Goal: Task Accomplishment & Management: Manage account settings

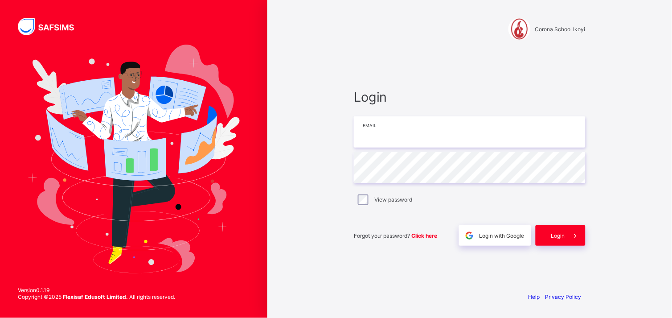
type input "**********"
click at [555, 234] on span "Login" at bounding box center [558, 235] width 14 height 7
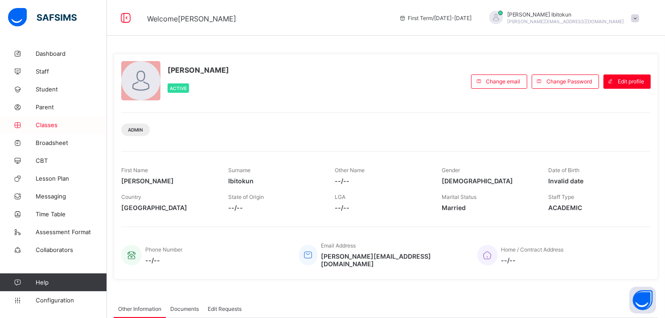
click at [47, 125] on span "Classes" at bounding box center [71, 124] width 71 height 7
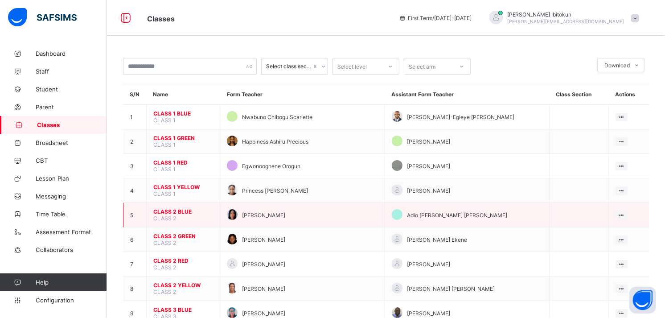
click at [176, 208] on span "CLASS 2 BLUE" at bounding box center [183, 211] width 60 height 7
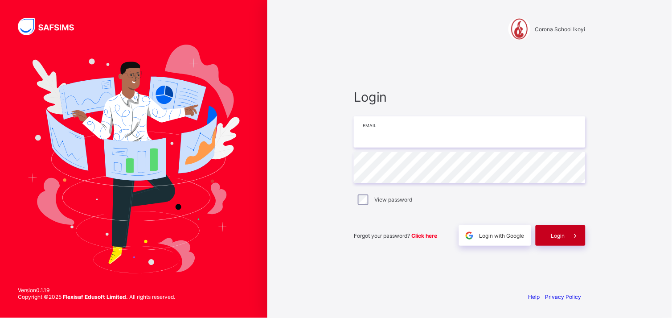
type input "**********"
click at [557, 238] on span "Login" at bounding box center [558, 235] width 14 height 7
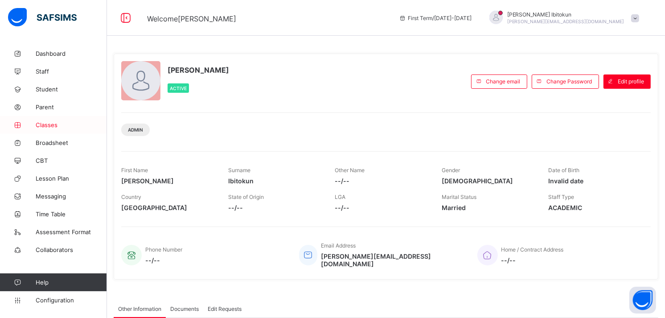
click at [50, 123] on span "Classes" at bounding box center [71, 124] width 71 height 7
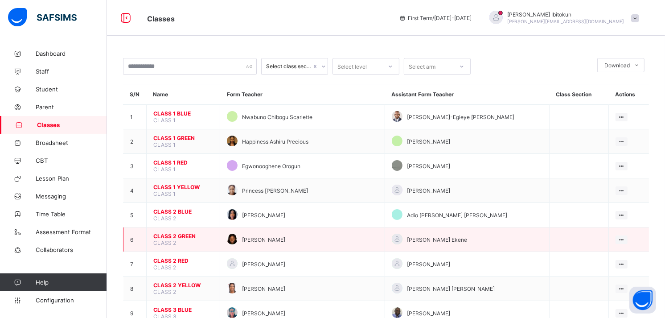
click at [180, 233] on span "CLASS 2 GREEN" at bounding box center [183, 236] width 60 height 7
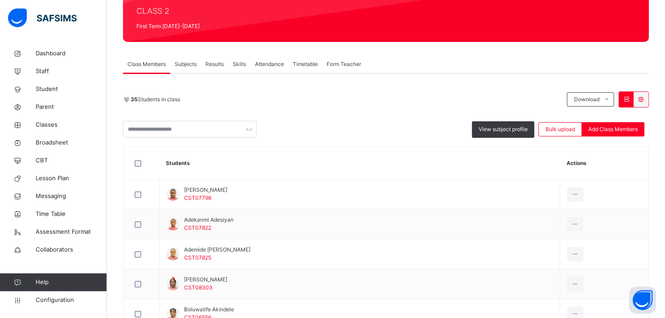
scroll to position [47, 0]
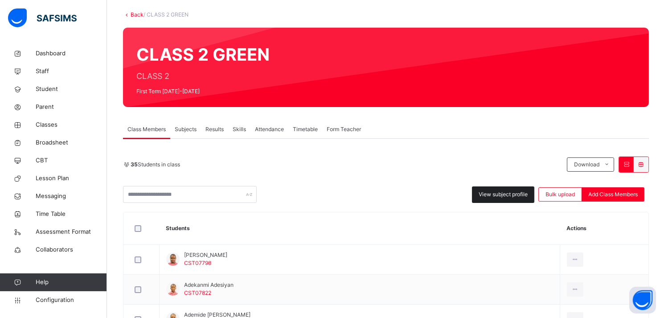
click at [521, 201] on div "View subject profile" at bounding box center [503, 194] width 62 height 16
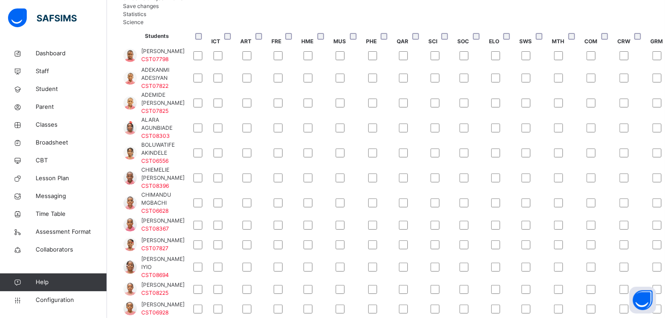
scroll to position [558, 0]
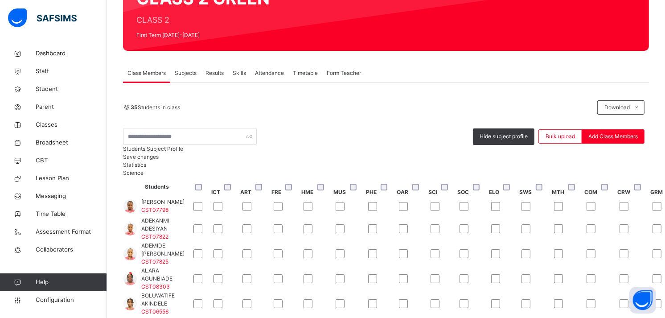
scroll to position [119, 0]
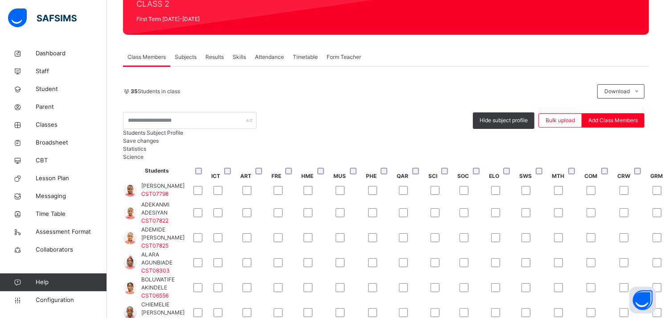
click at [148, 58] on span "Class Members" at bounding box center [146, 57] width 38 height 8
click at [493, 122] on span "Hide subject profile" at bounding box center [504, 120] width 48 height 8
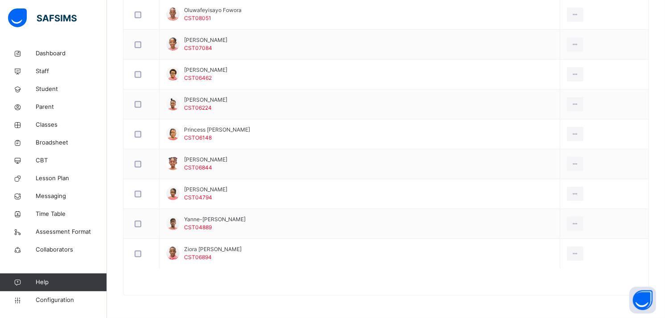
scroll to position [1070, 0]
click at [53, 296] on span "Configuration" at bounding box center [71, 299] width 71 height 9
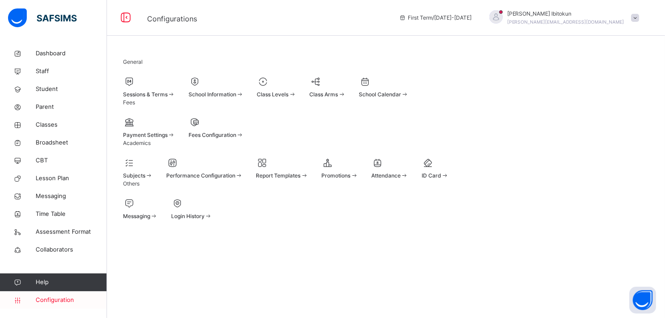
scroll to position [6, 0]
click at [174, 93] on div "Sessions & Terms" at bounding box center [149, 94] width 52 height 8
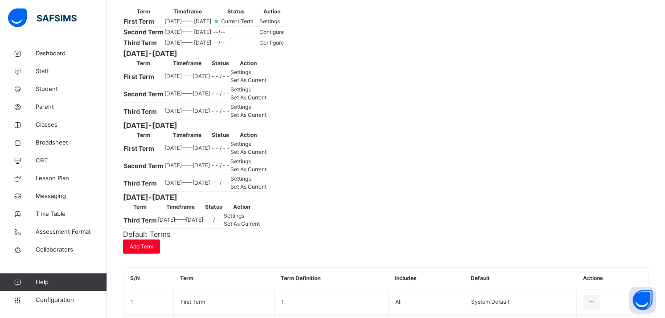
scroll to position [158, 0]
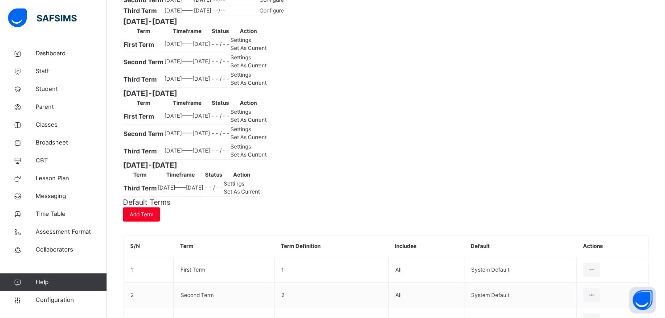
click at [267, 86] on span "Set As Current" at bounding box center [248, 82] width 36 height 7
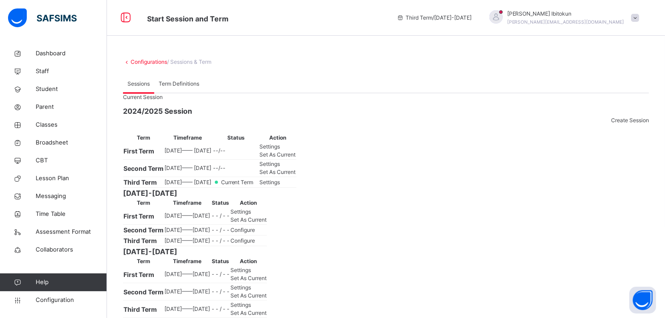
click at [639, 20] on span at bounding box center [635, 18] width 8 height 8
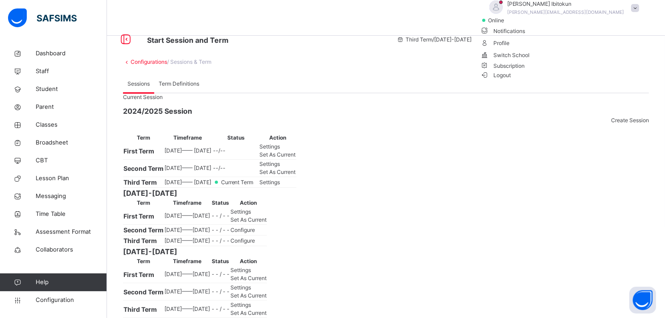
click at [511, 80] on span "Logout" at bounding box center [495, 74] width 31 height 9
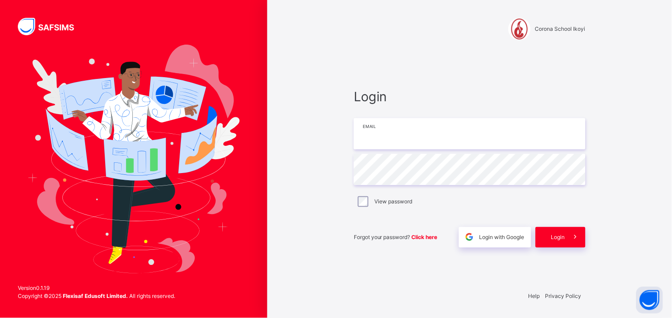
type input "**********"
click at [563, 239] on span "Login" at bounding box center [558, 237] width 14 height 8
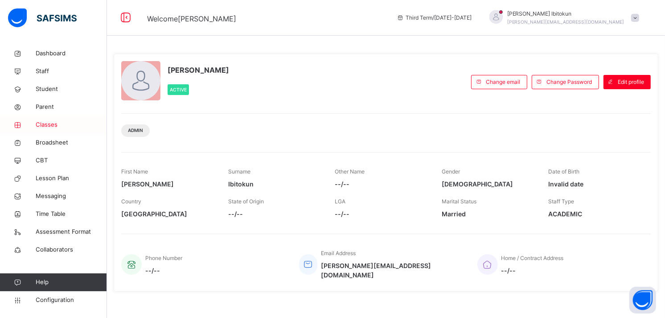
click at [45, 119] on link "Classes" at bounding box center [53, 125] width 107 height 18
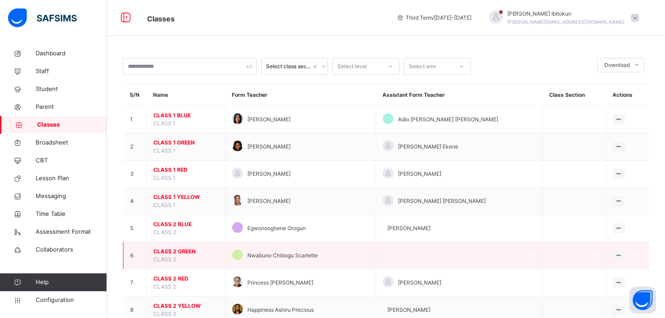
click at [174, 252] on span "CLASS 2 GREEN" at bounding box center [185, 251] width 65 height 8
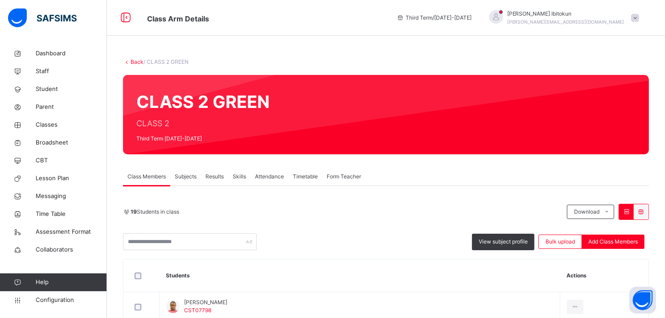
click at [139, 64] on link "Back" at bounding box center [137, 61] width 13 height 7
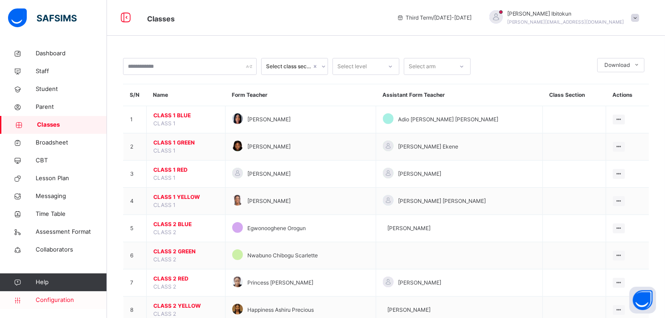
click at [60, 299] on span "Configuration" at bounding box center [71, 299] width 71 height 9
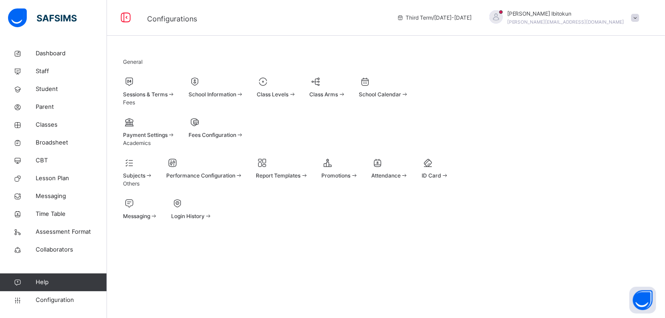
click at [161, 90] on span at bounding box center [149, 89] width 52 height 2
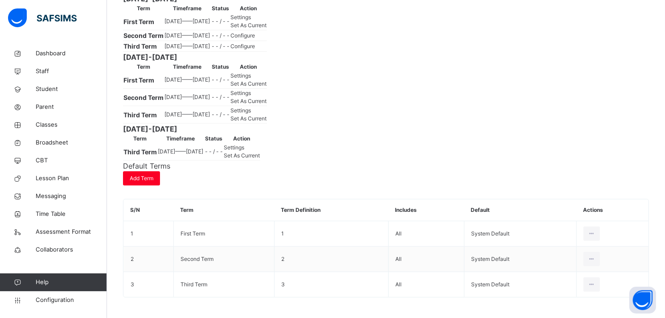
scroll to position [198, 0]
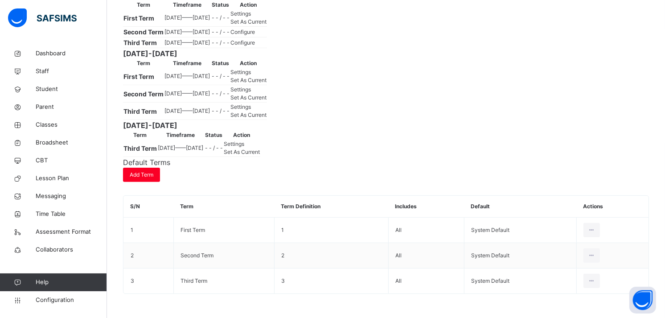
click at [267, 25] on span "Set As Current" at bounding box center [248, 21] width 36 height 7
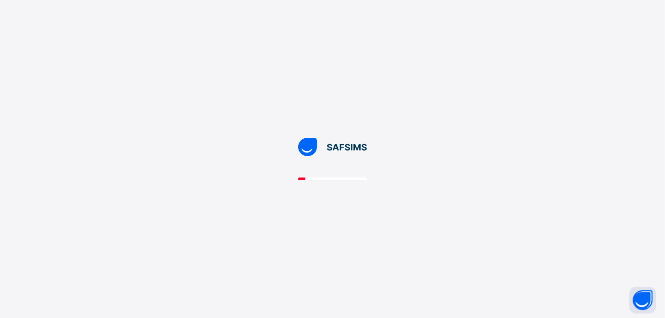
scroll to position [0, 0]
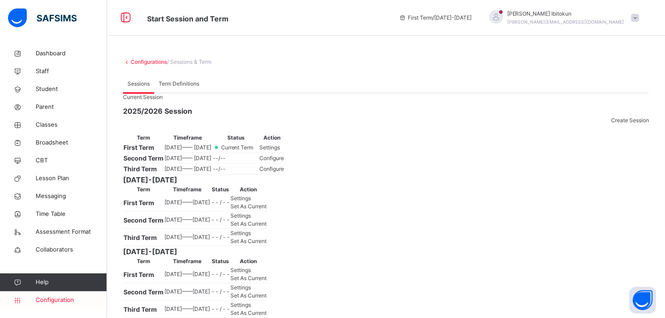
click at [44, 300] on span "Configuration" at bounding box center [71, 299] width 71 height 9
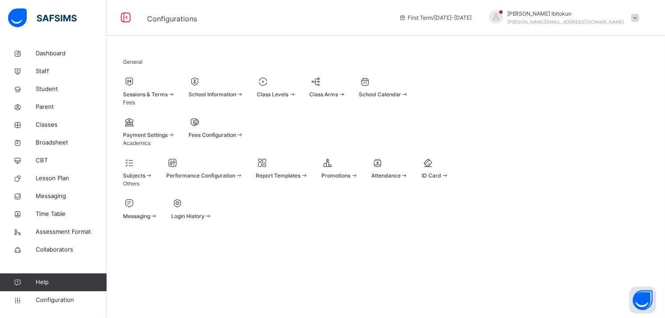
click at [350, 179] on span "Promotions" at bounding box center [335, 175] width 29 height 7
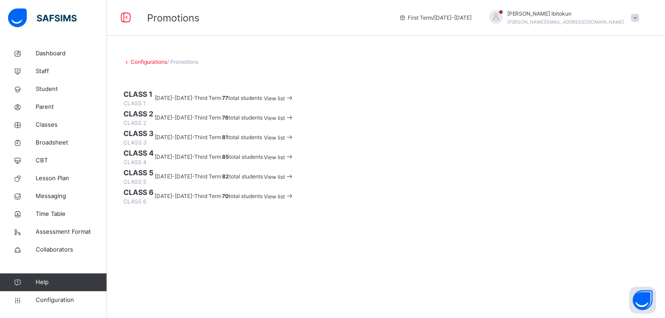
click at [285, 102] on span "View list" at bounding box center [274, 98] width 21 height 7
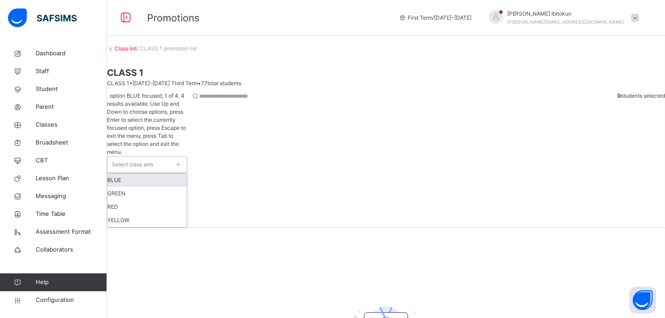
click at [186, 157] on div at bounding box center [178, 164] width 15 height 14
click at [144, 173] on div "BLUE" at bounding box center [146, 179] width 79 height 13
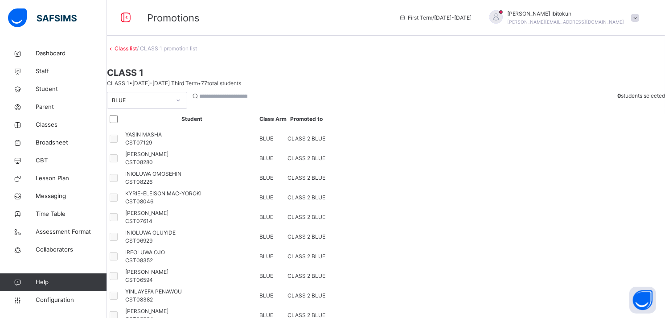
click at [135, 52] on link "Class list" at bounding box center [126, 48] width 22 height 7
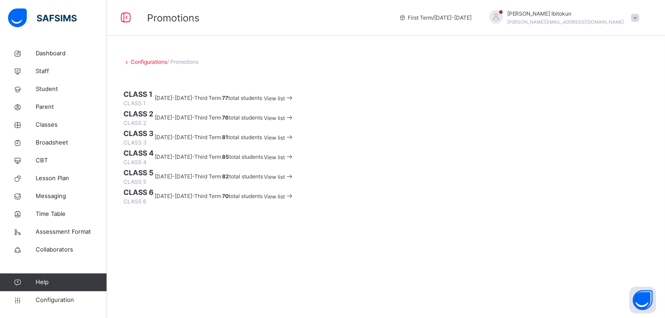
click at [285, 121] on span "View list" at bounding box center [274, 118] width 21 height 7
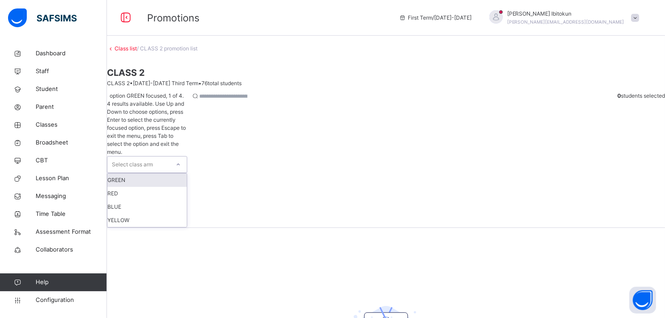
click at [153, 156] on div "Select class arm" at bounding box center [132, 164] width 41 height 17
click at [147, 173] on div "GREEN" at bounding box center [146, 179] width 79 height 13
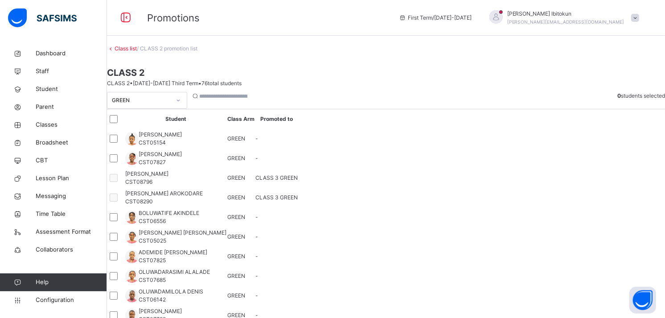
click at [617, 103] on div "0 students selected" at bounding box center [641, 100] width 48 height 17
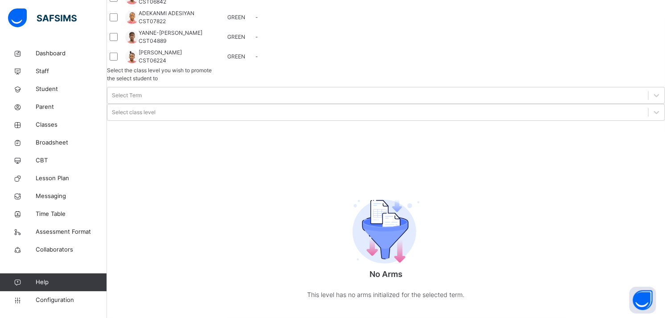
scroll to position [493, 0]
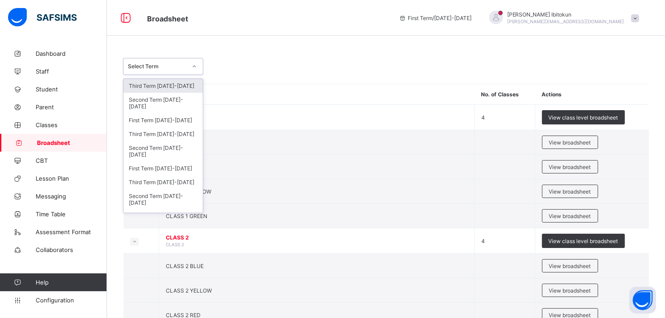
click at [186, 71] on div at bounding box center [194, 66] width 17 height 16
click at [167, 132] on div "Third Term [DATE]-[DATE]" at bounding box center [162, 134] width 79 height 14
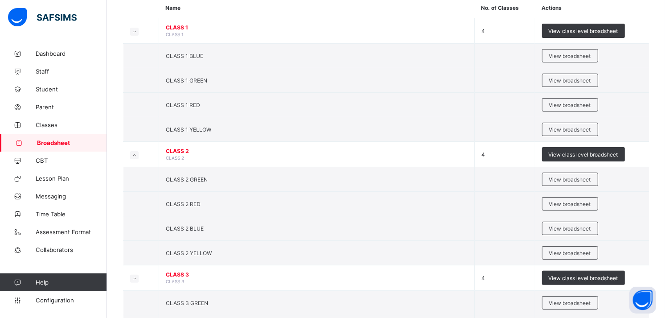
scroll to position [139, 0]
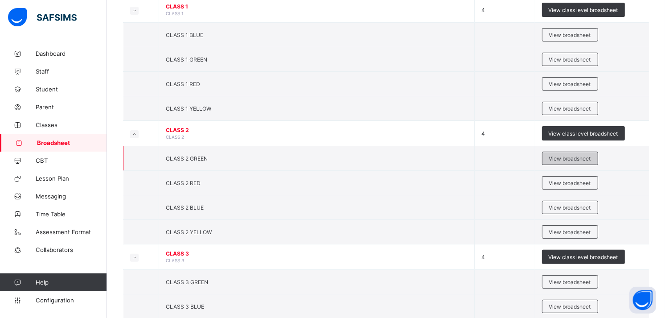
click at [567, 158] on span "View broadsheet" at bounding box center [570, 158] width 42 height 7
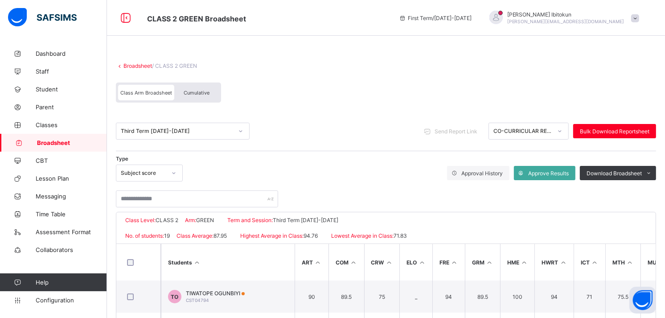
click at [360, 95] on div "Class Arm Broadsheet Cumulative" at bounding box center [386, 94] width 540 height 33
